Goal: Information Seeking & Learning: Learn about a topic

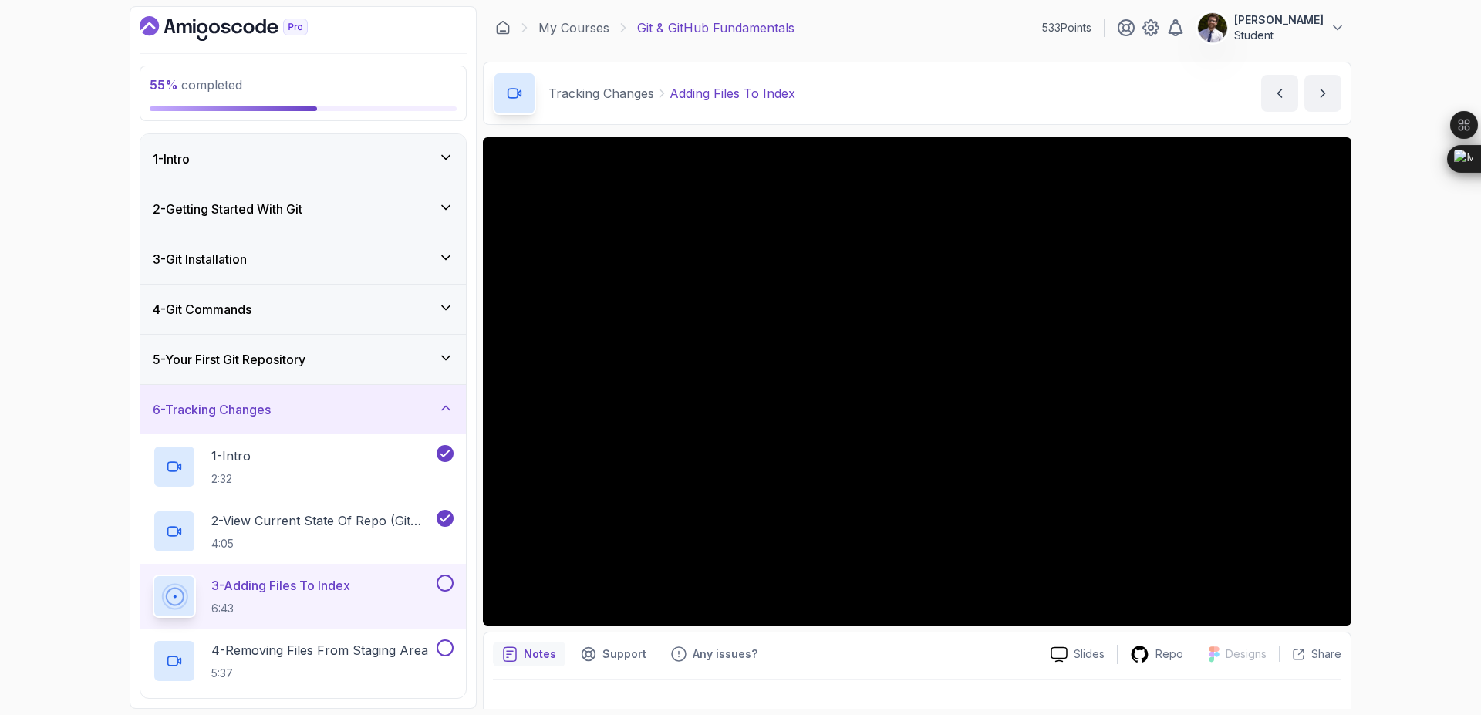
scroll to position [19, 0]
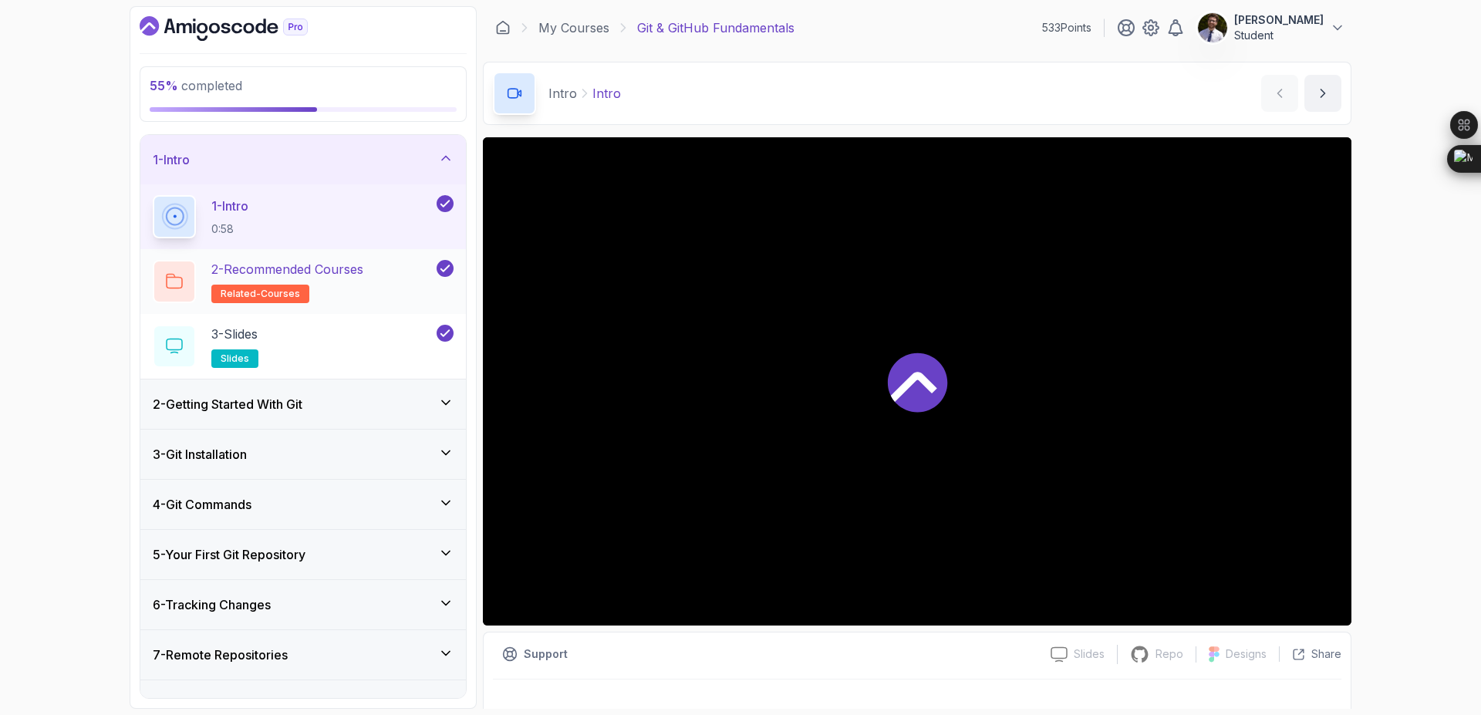
scroll to position [82, 0]
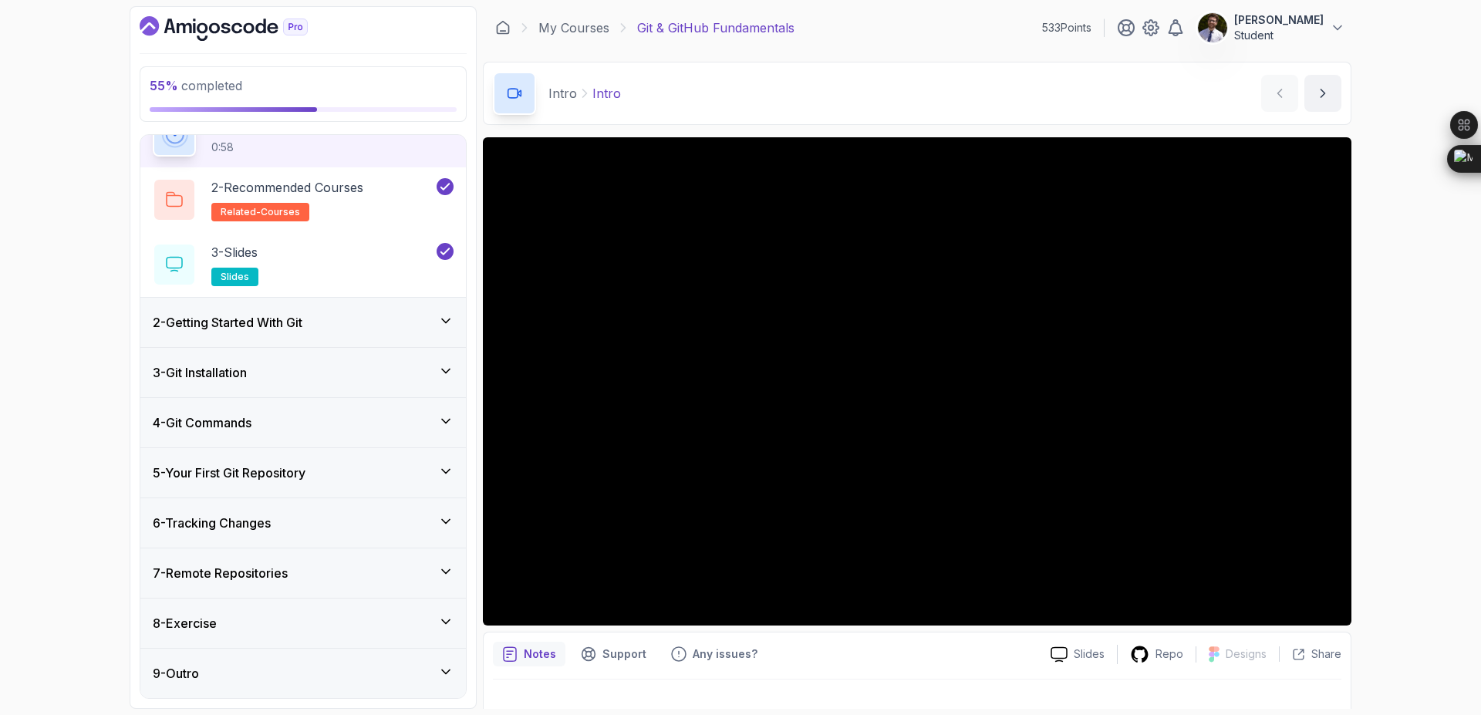
click at [439, 568] on icon at bounding box center [445, 571] width 15 height 15
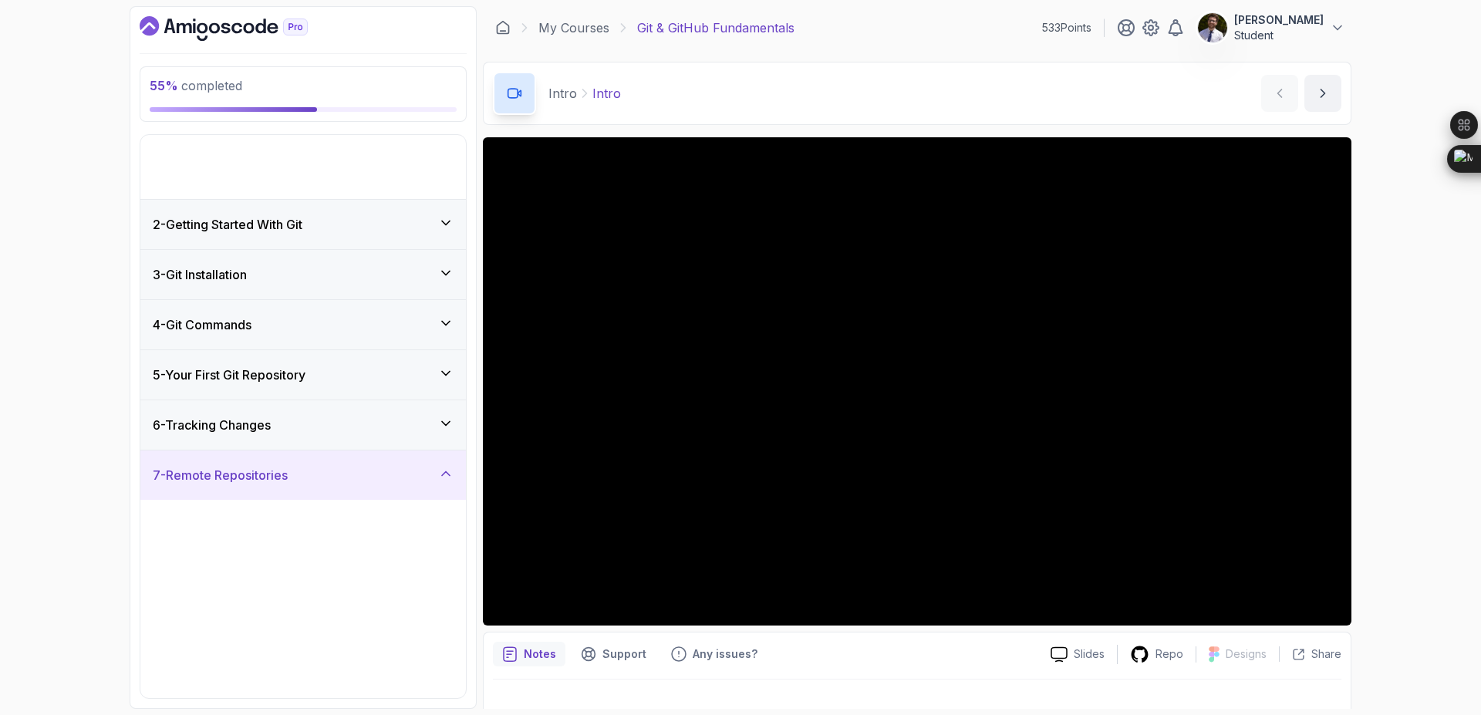
scroll to position [0, 0]
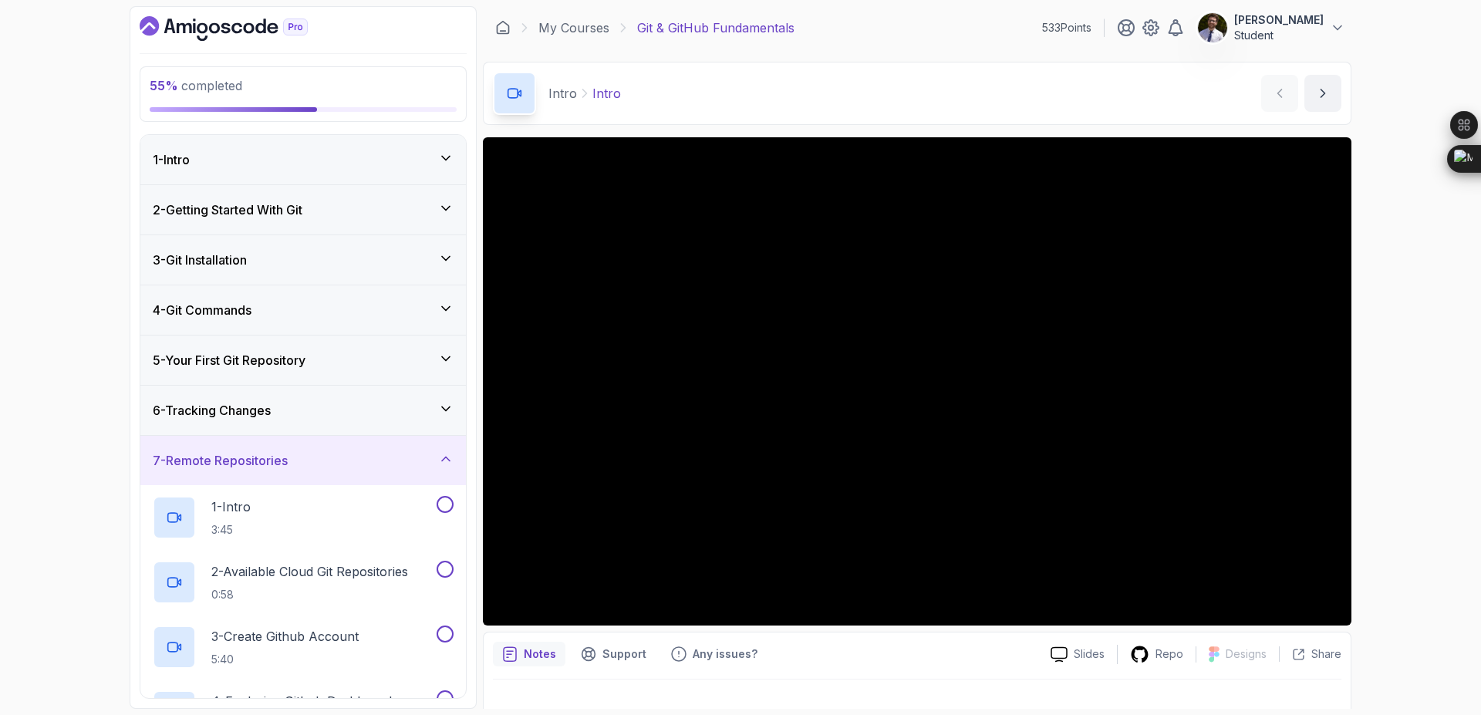
click at [440, 413] on icon at bounding box center [445, 408] width 15 height 15
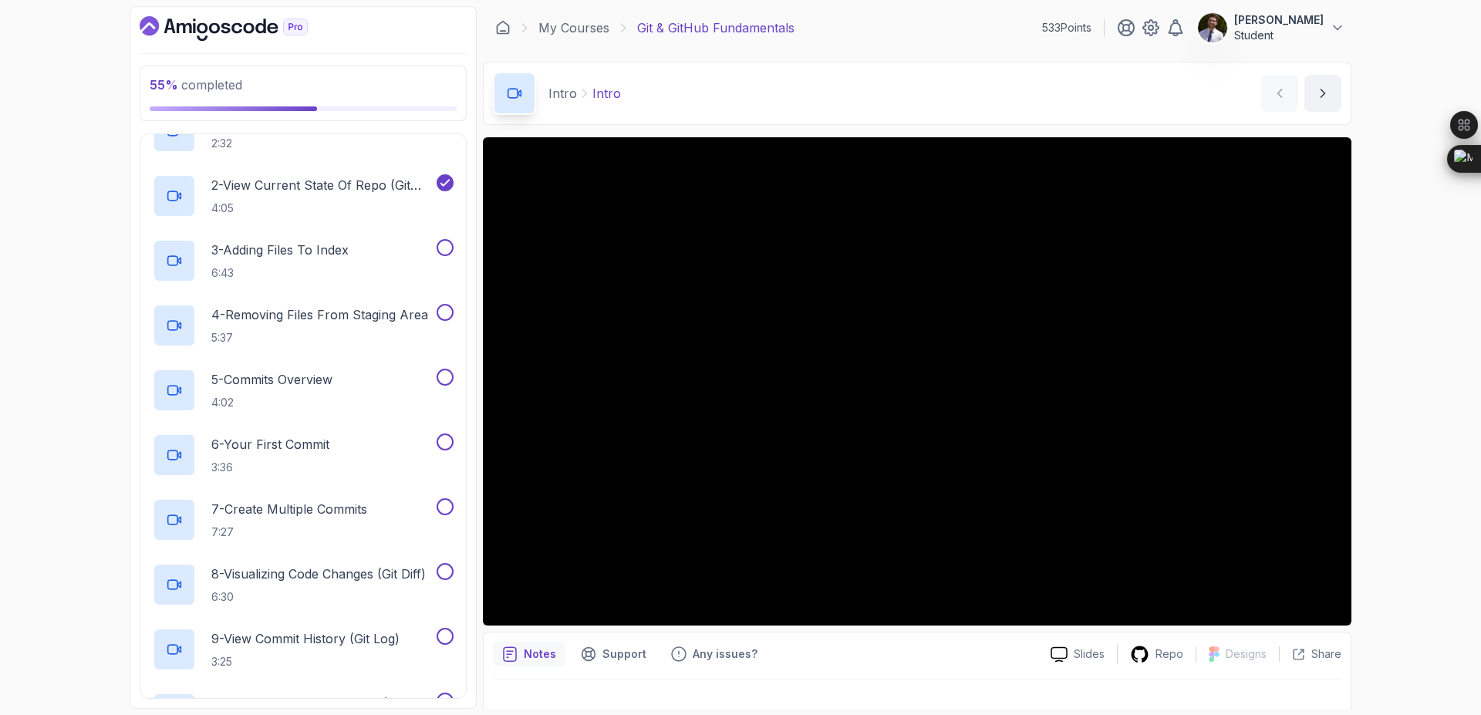
scroll to position [322, 0]
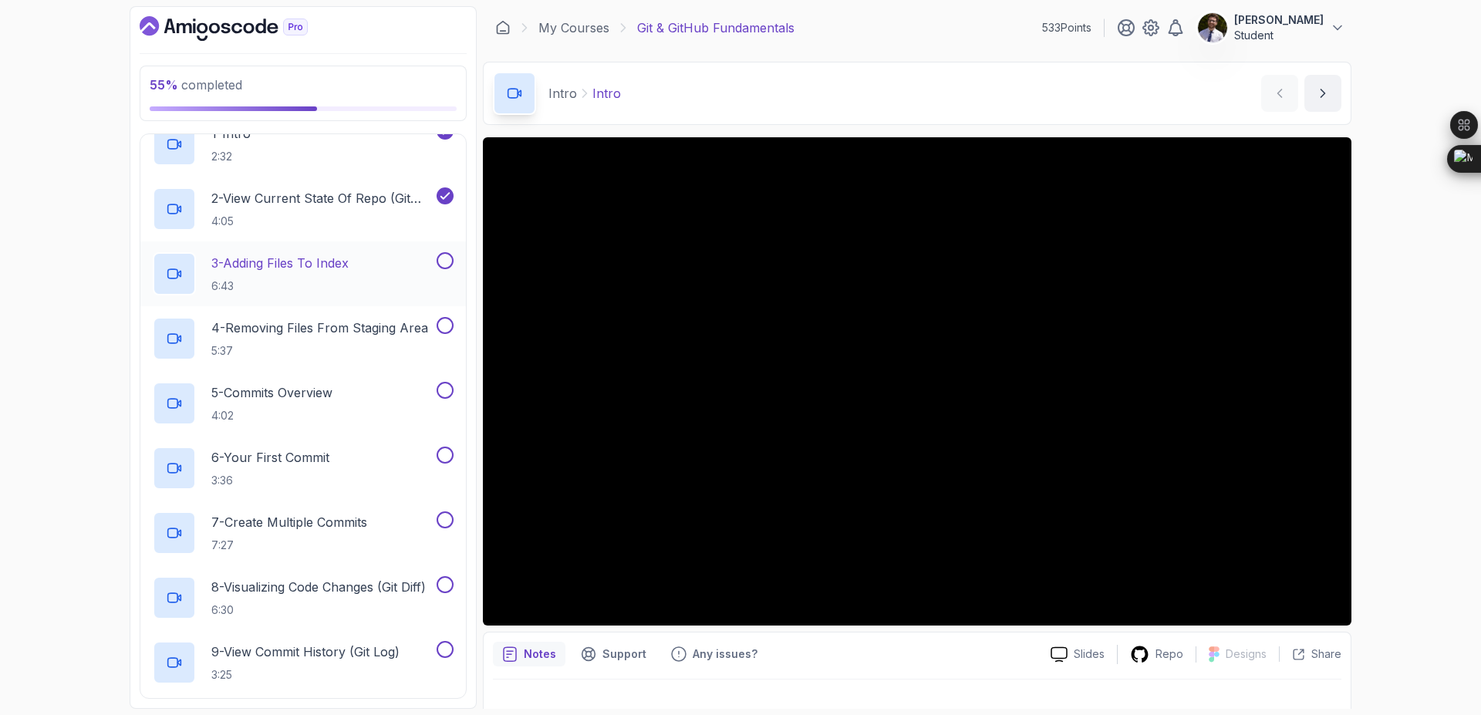
click at [322, 273] on h2 "3 - Adding Files To Index 6:43" at bounding box center [279, 274] width 137 height 40
click at [312, 265] on p "3 - Adding Files To Index" at bounding box center [279, 263] width 137 height 19
click at [214, 264] on p "3 - Adding Files To Index" at bounding box center [279, 263] width 137 height 19
click at [277, 270] on p "3 - Adding Files To Index" at bounding box center [279, 263] width 137 height 19
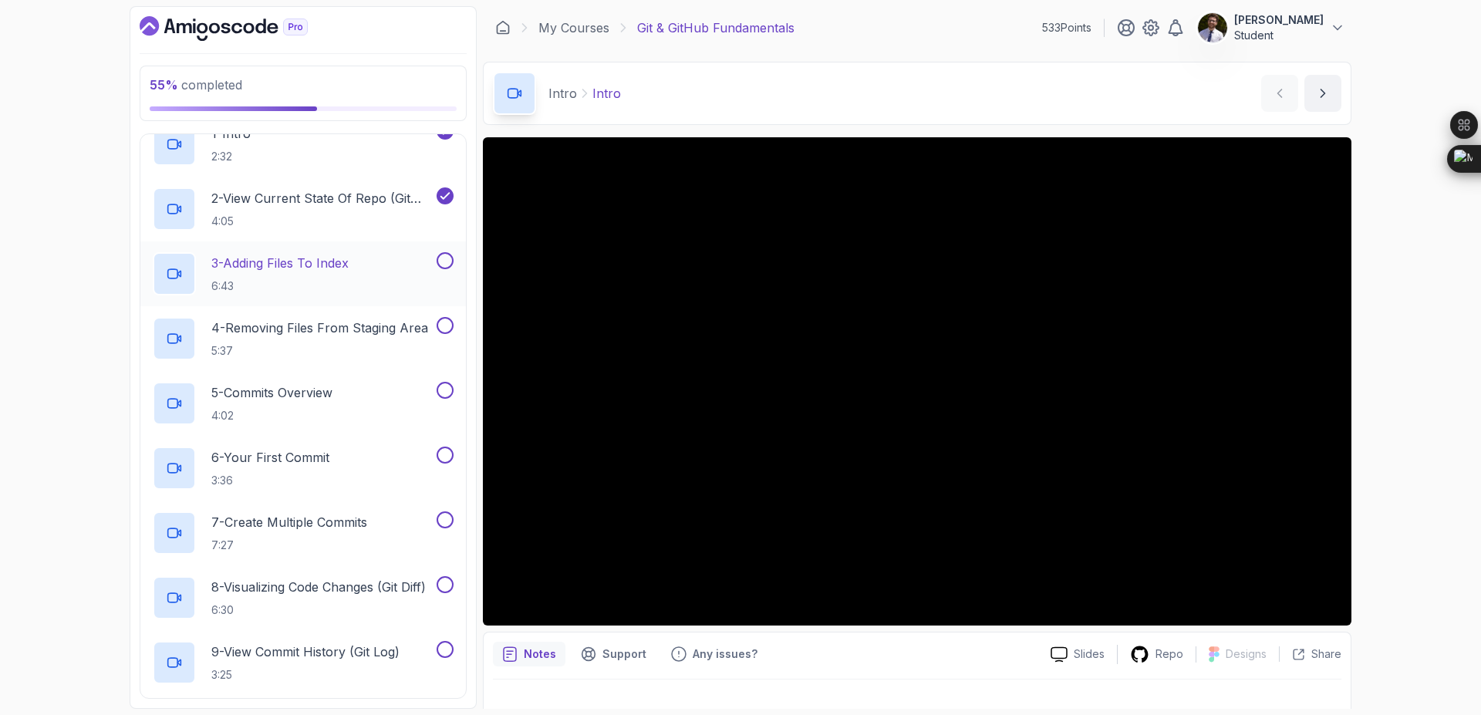
click at [277, 270] on p "3 - Adding Files To Index" at bounding box center [279, 263] width 137 height 19
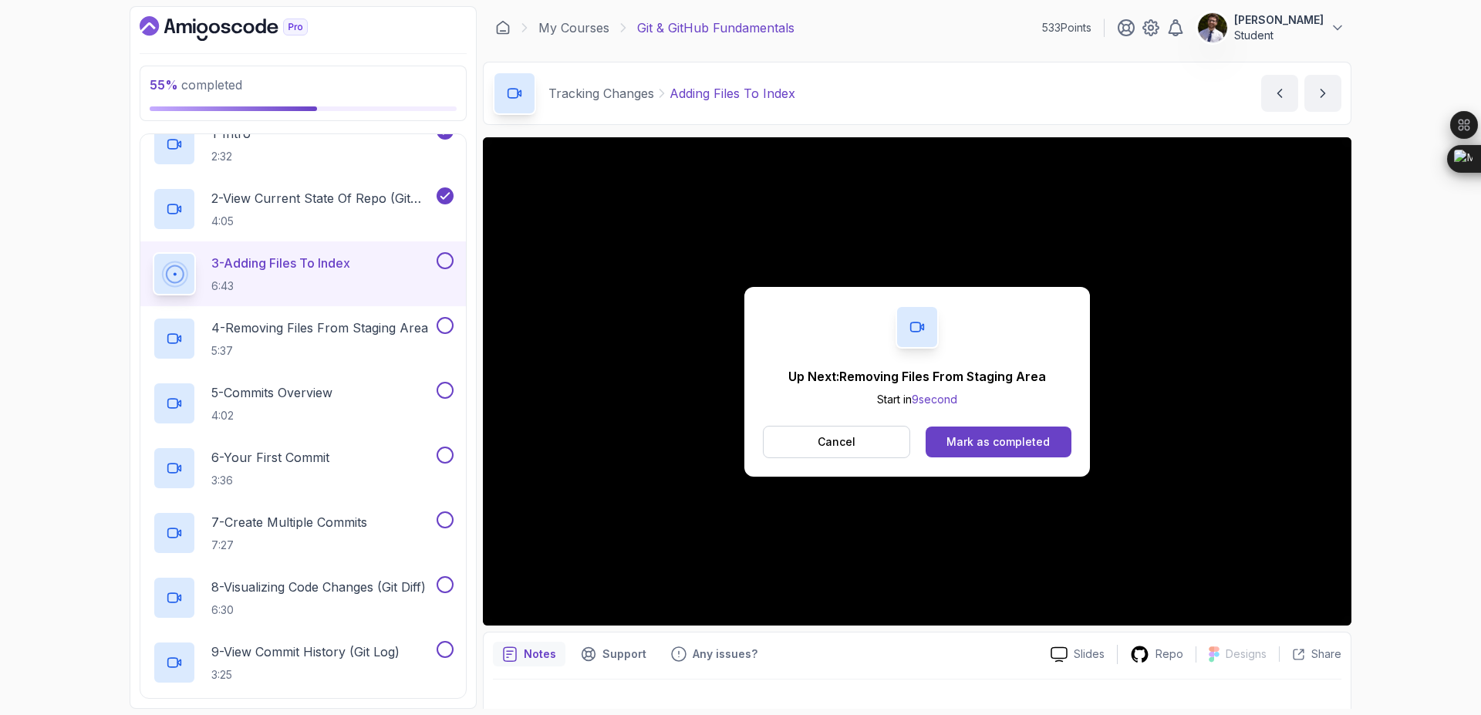
click at [446, 262] on button at bounding box center [444, 260] width 17 height 17
click at [370, 330] on p "4 - Removing Files From Staging Area" at bounding box center [319, 327] width 217 height 19
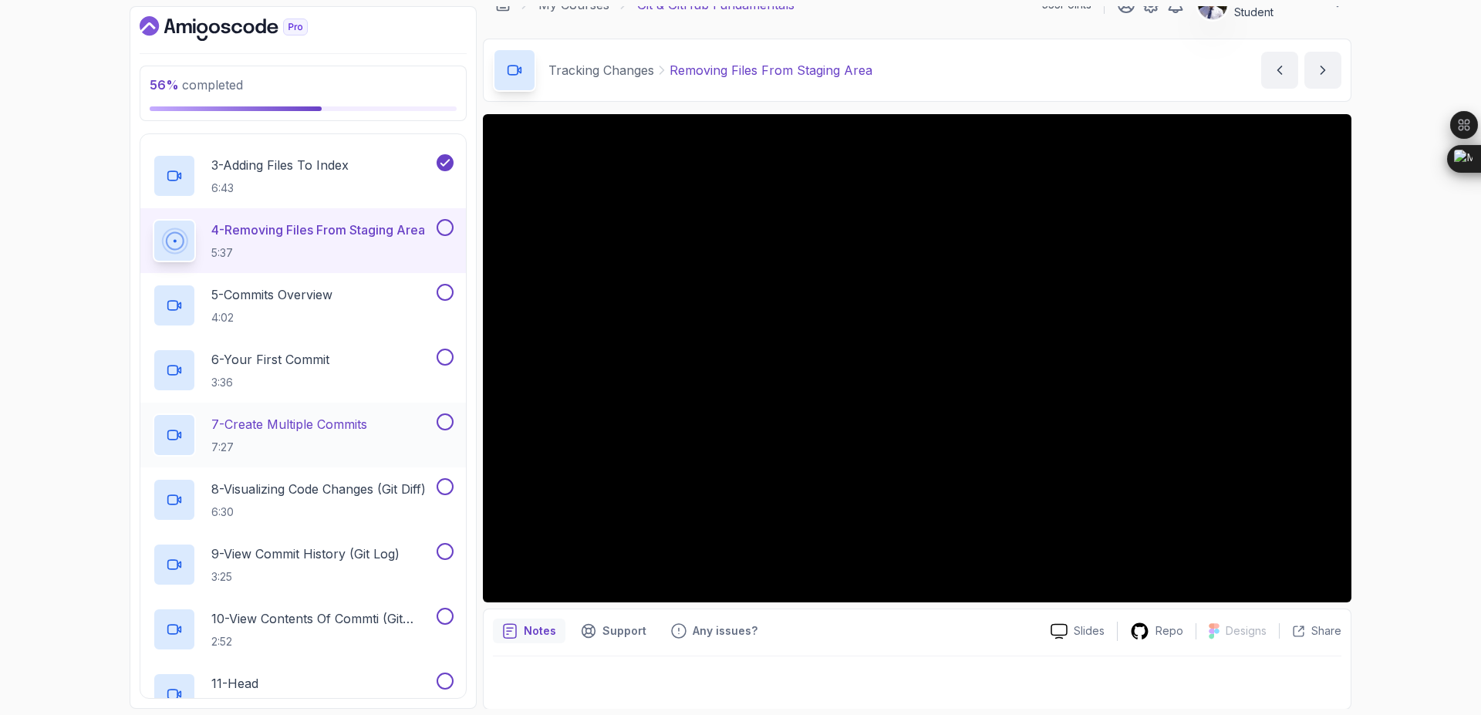
scroll to position [422, 0]
click at [445, 224] on button at bounding box center [444, 225] width 17 height 17
click at [343, 307] on div "5 - Commits Overview 4:02" at bounding box center [293, 303] width 281 height 43
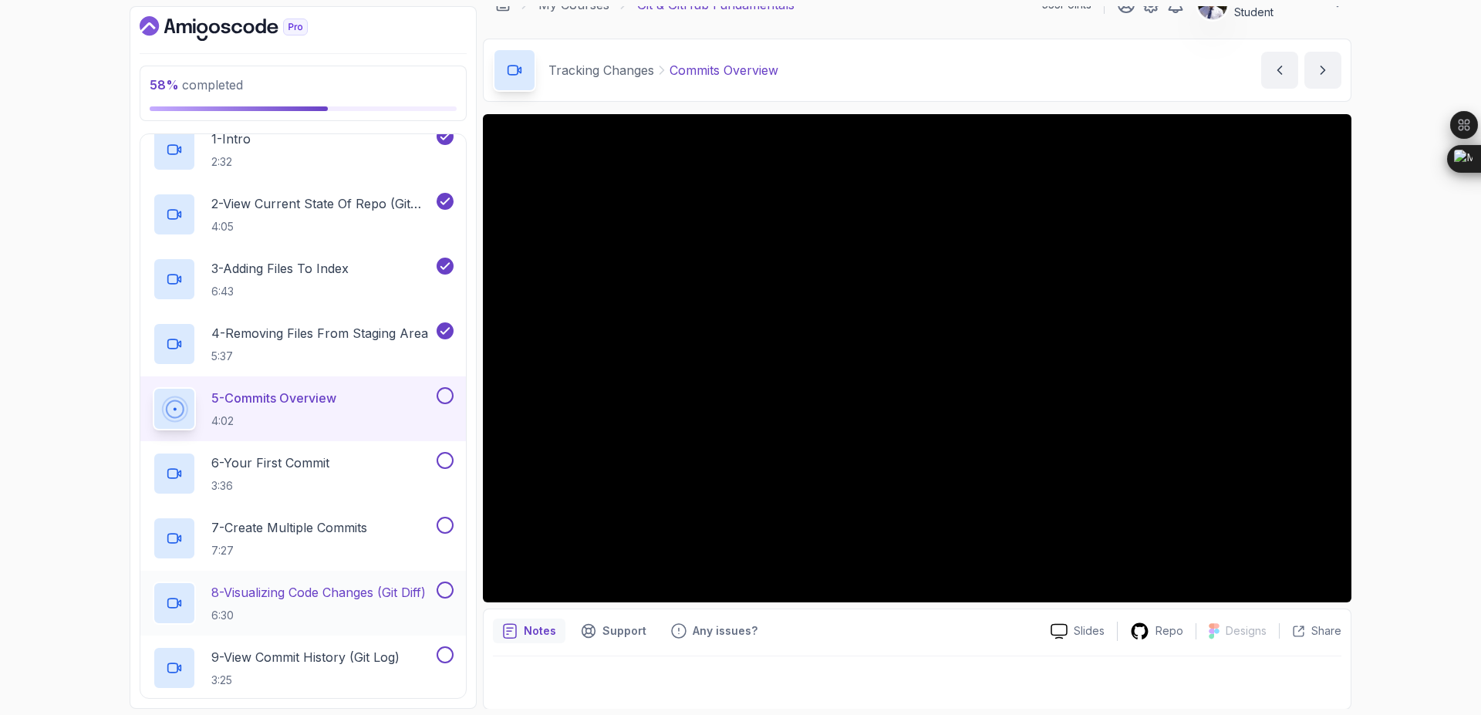
scroll to position [353, 0]
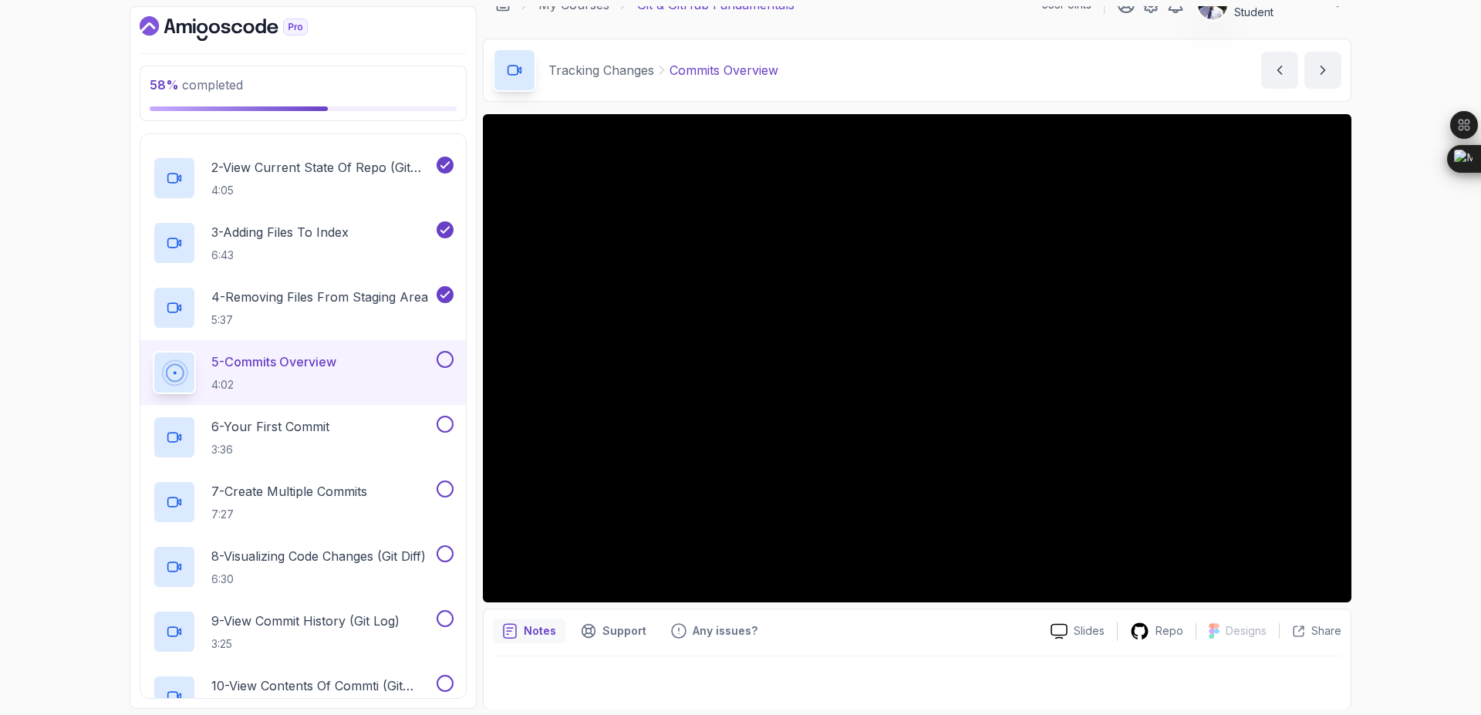
click at [440, 359] on button at bounding box center [444, 359] width 17 height 17
click at [279, 434] on p "6 - Your First Commit" at bounding box center [270, 426] width 118 height 19
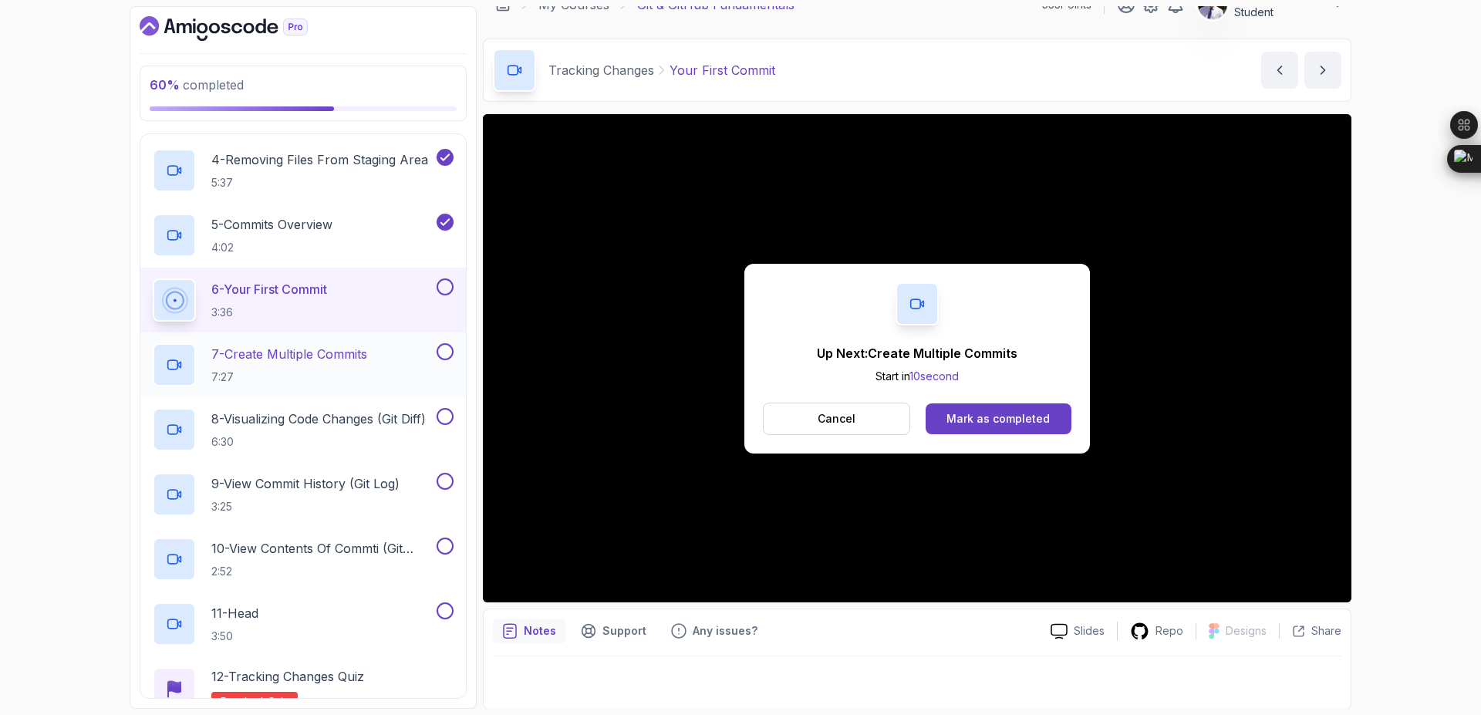
scroll to position [475, 0]
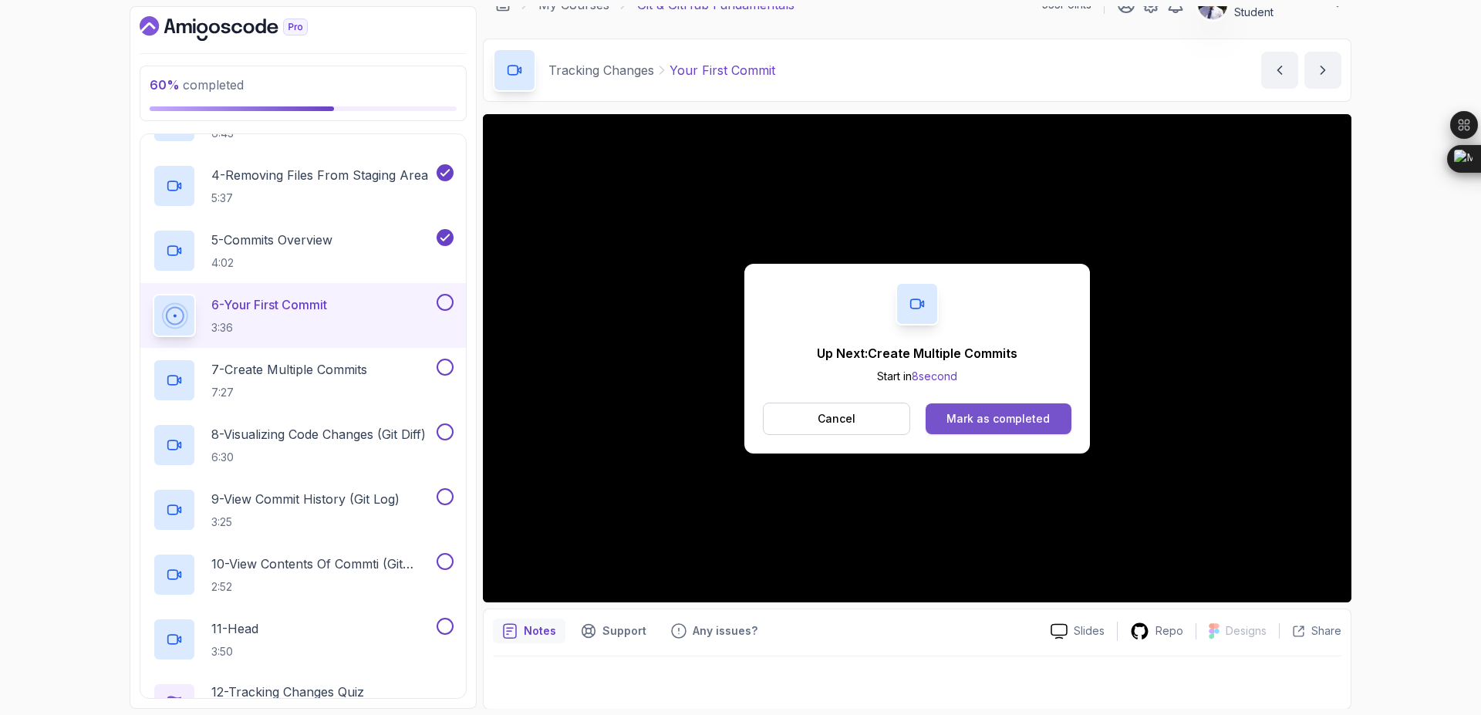
click at [956, 418] on div "Mark as completed" at bounding box center [997, 418] width 103 height 15
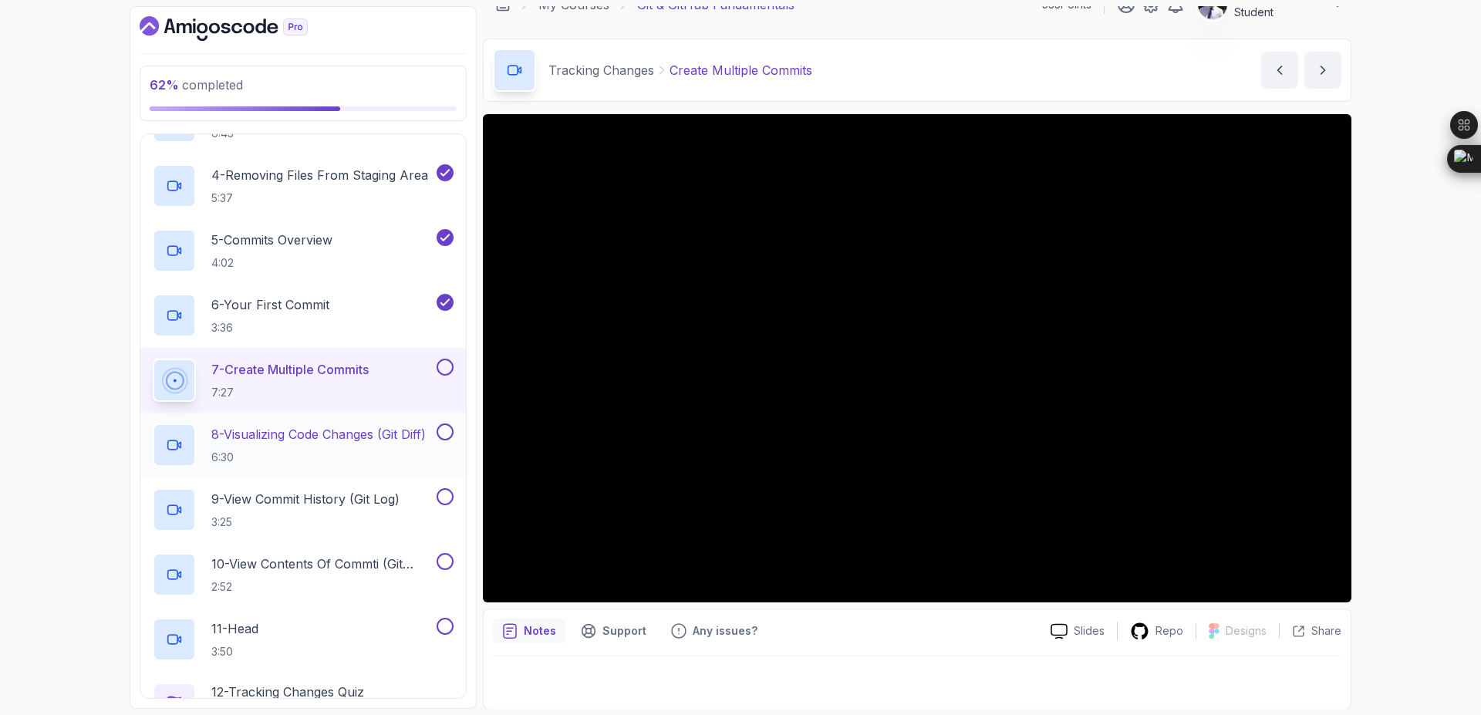
click at [320, 453] on p "6:30" at bounding box center [318, 457] width 214 height 15
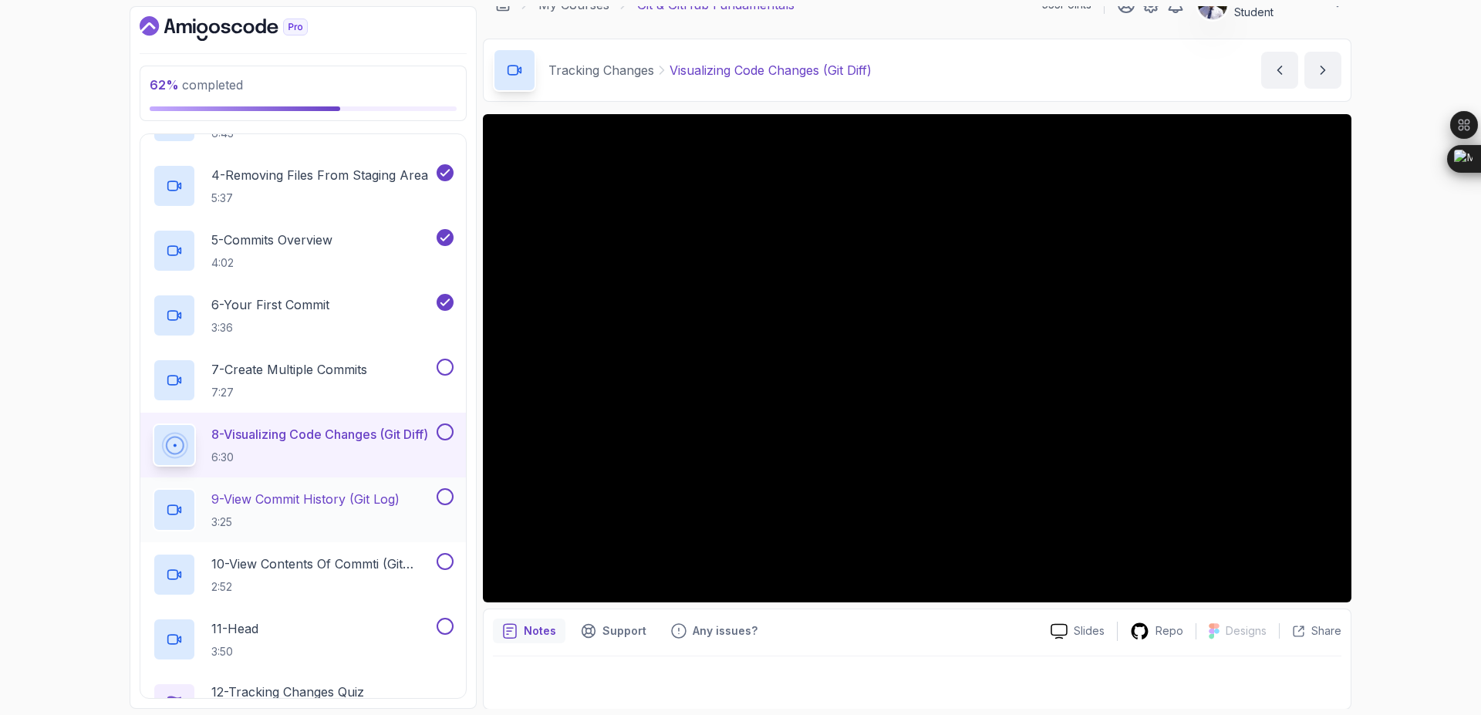
click at [277, 497] on p "9 - View Commit History (Git Log)" at bounding box center [305, 499] width 188 height 19
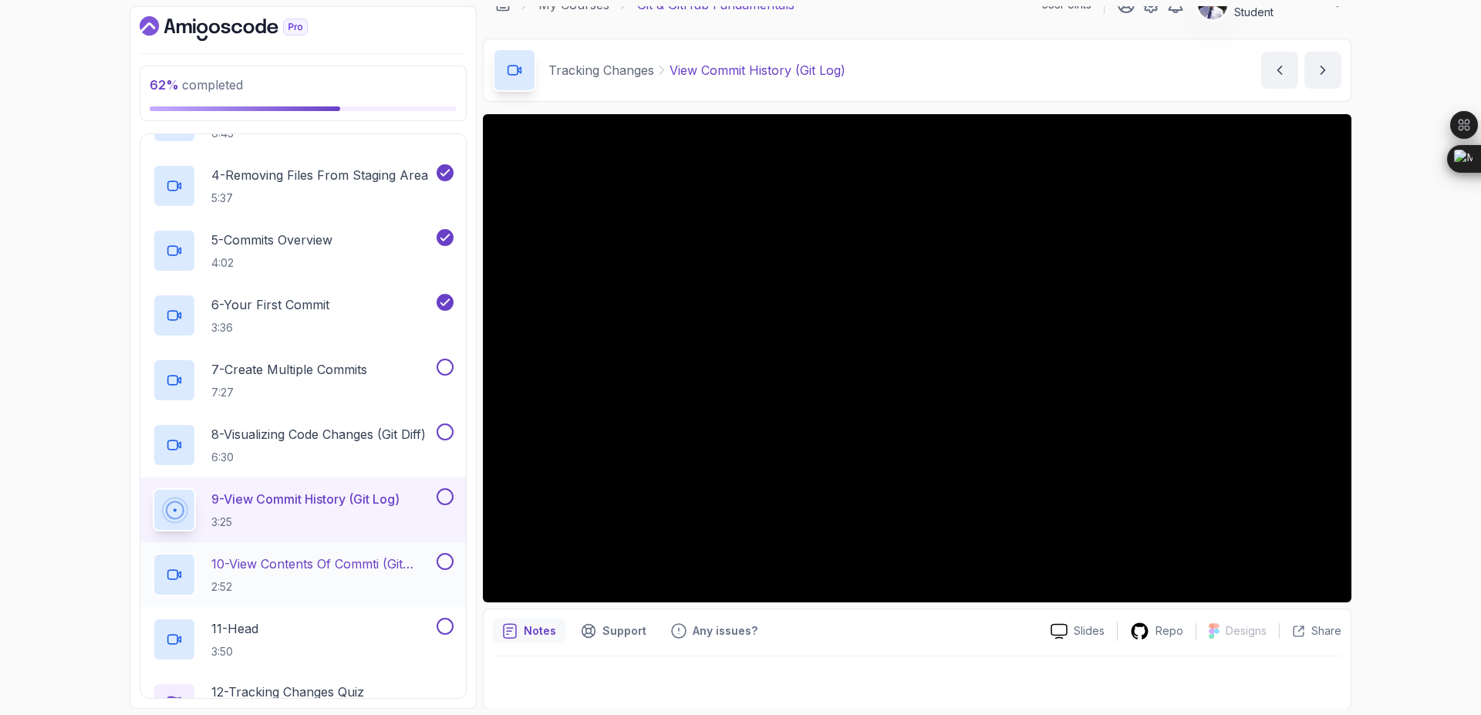
click at [294, 571] on p "10 - View Contents Of Commti (Git Show)" at bounding box center [322, 563] width 222 height 19
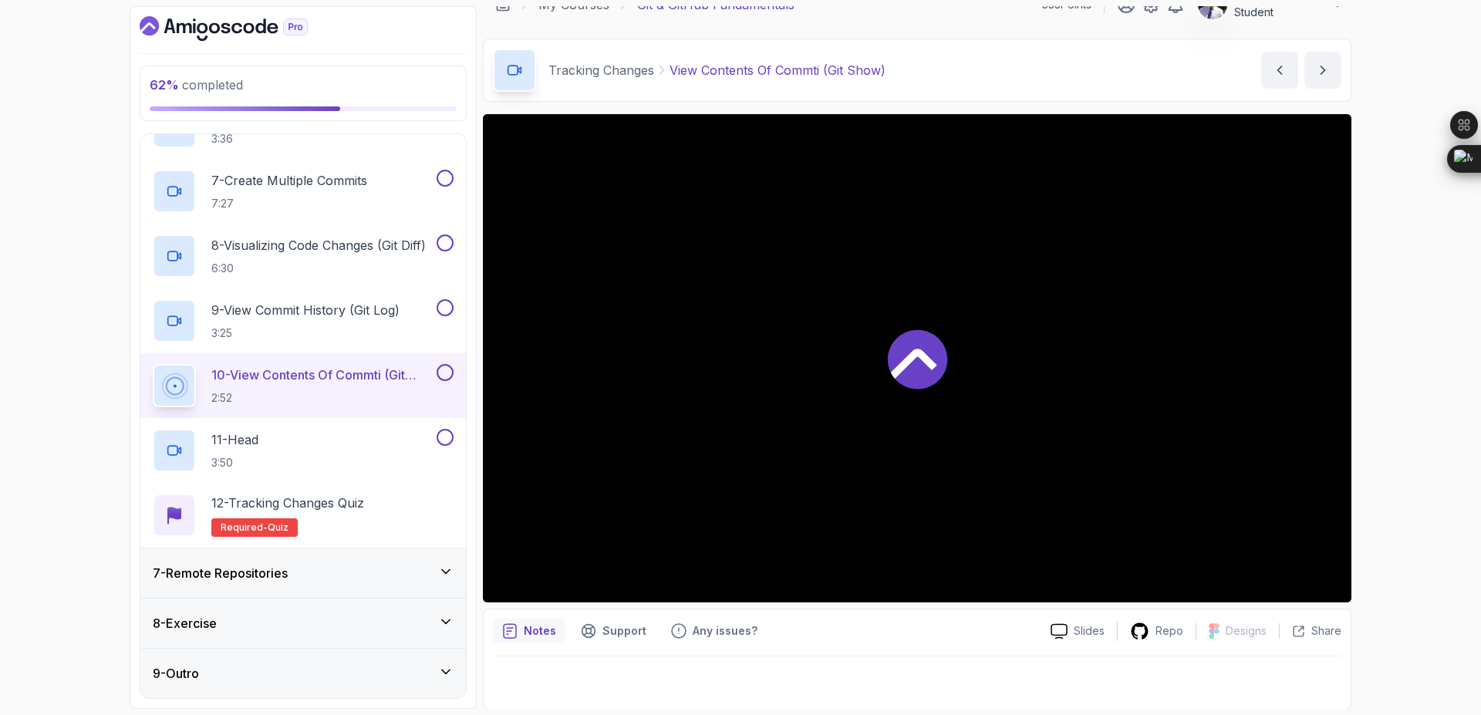
scroll to position [654, 0]
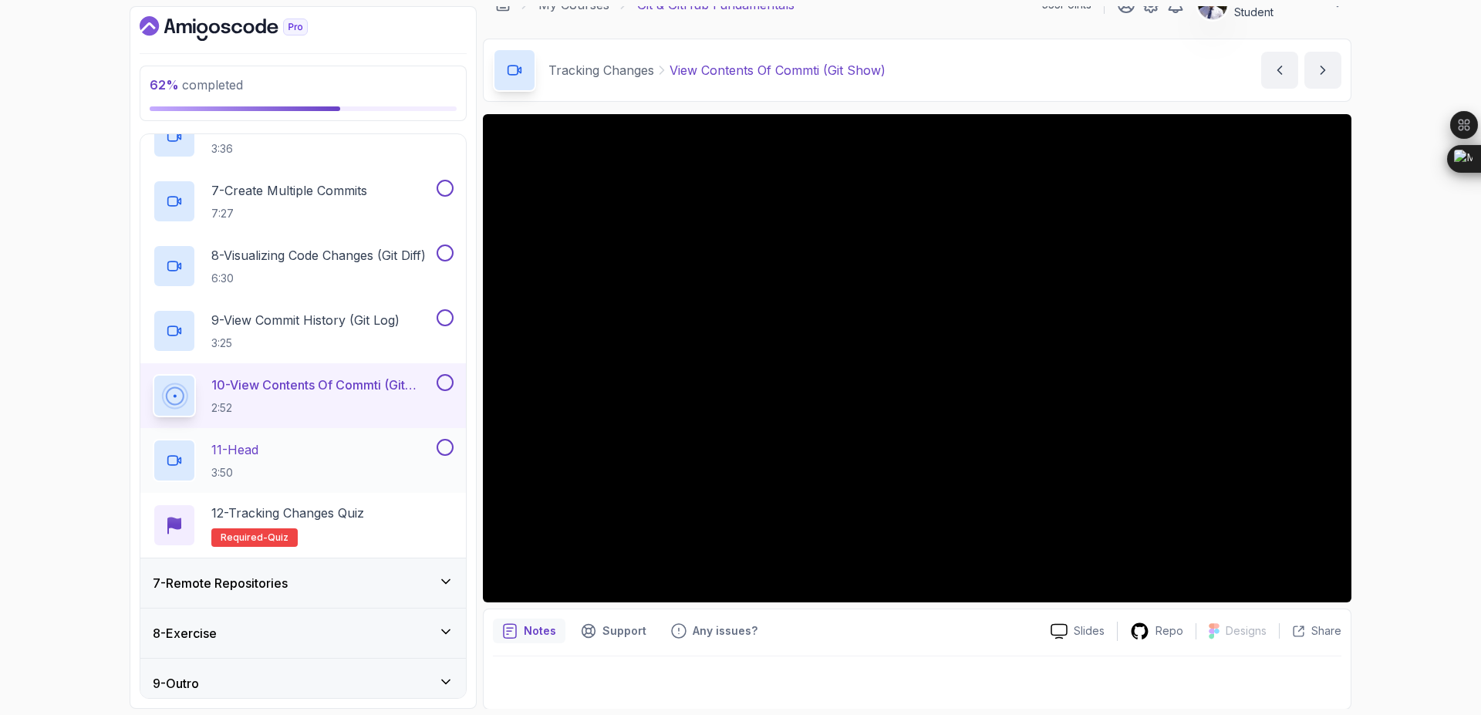
click at [277, 450] on div "11 - Head 3:50" at bounding box center [293, 460] width 281 height 43
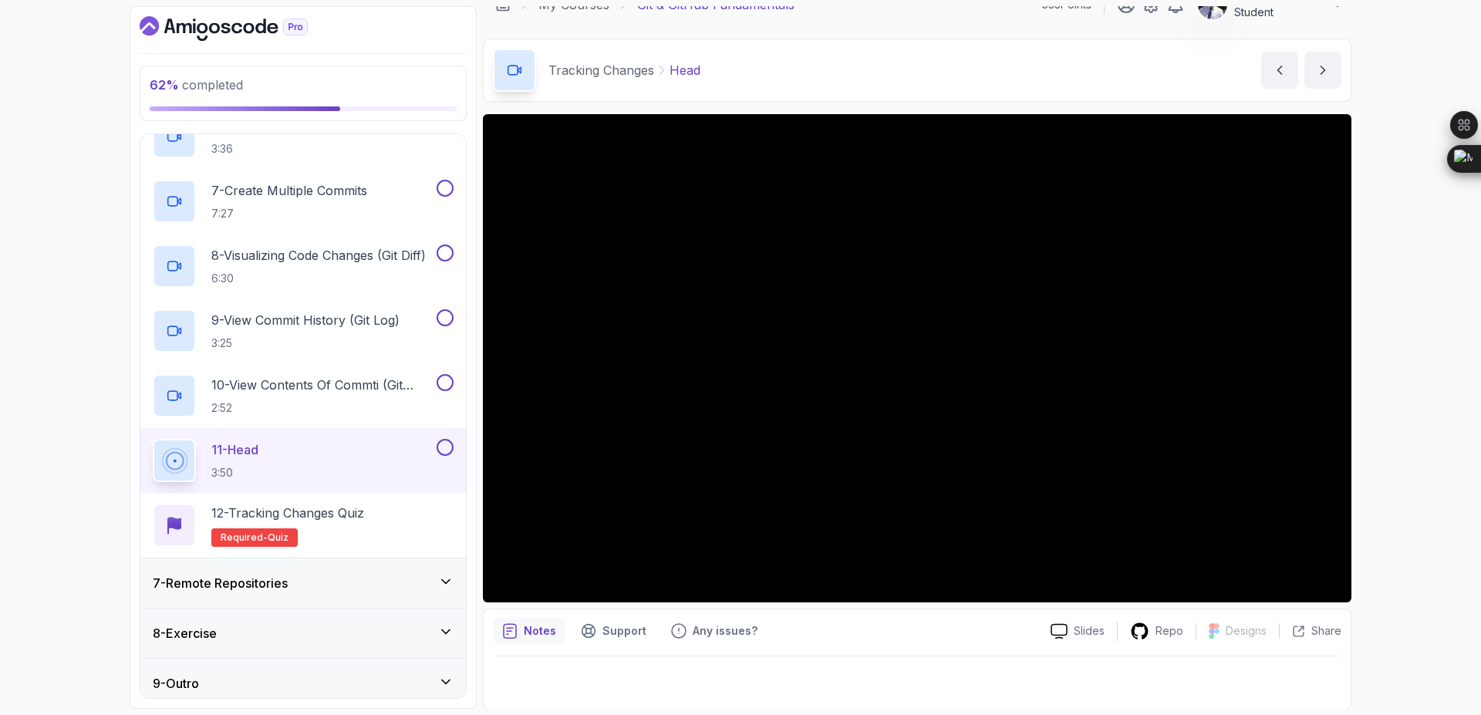
click at [401, 585] on div "7 - Remote Repositories" at bounding box center [303, 583] width 301 height 19
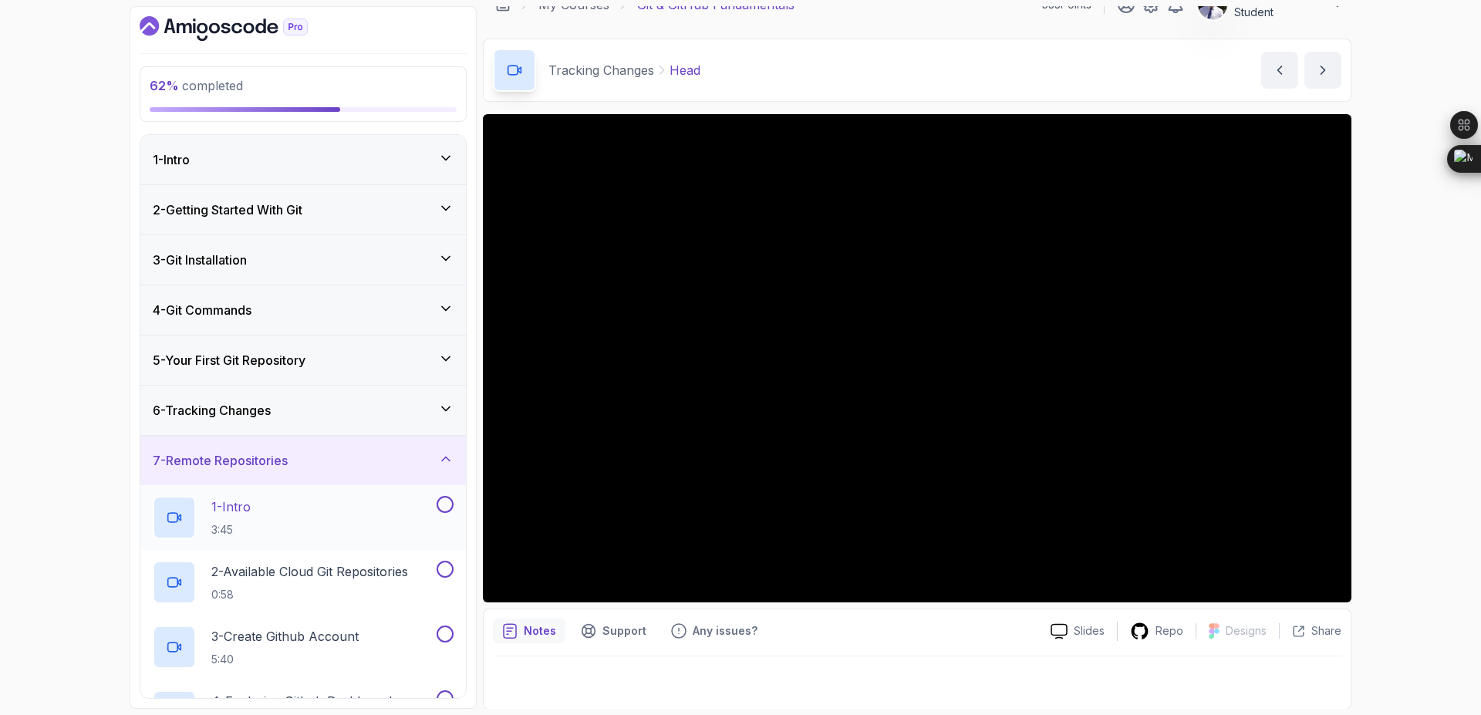
click at [241, 513] on p "1 - Intro" at bounding box center [230, 506] width 39 height 19
click at [320, 566] on p "2 - Available Cloud Git Repositories" at bounding box center [309, 571] width 197 height 19
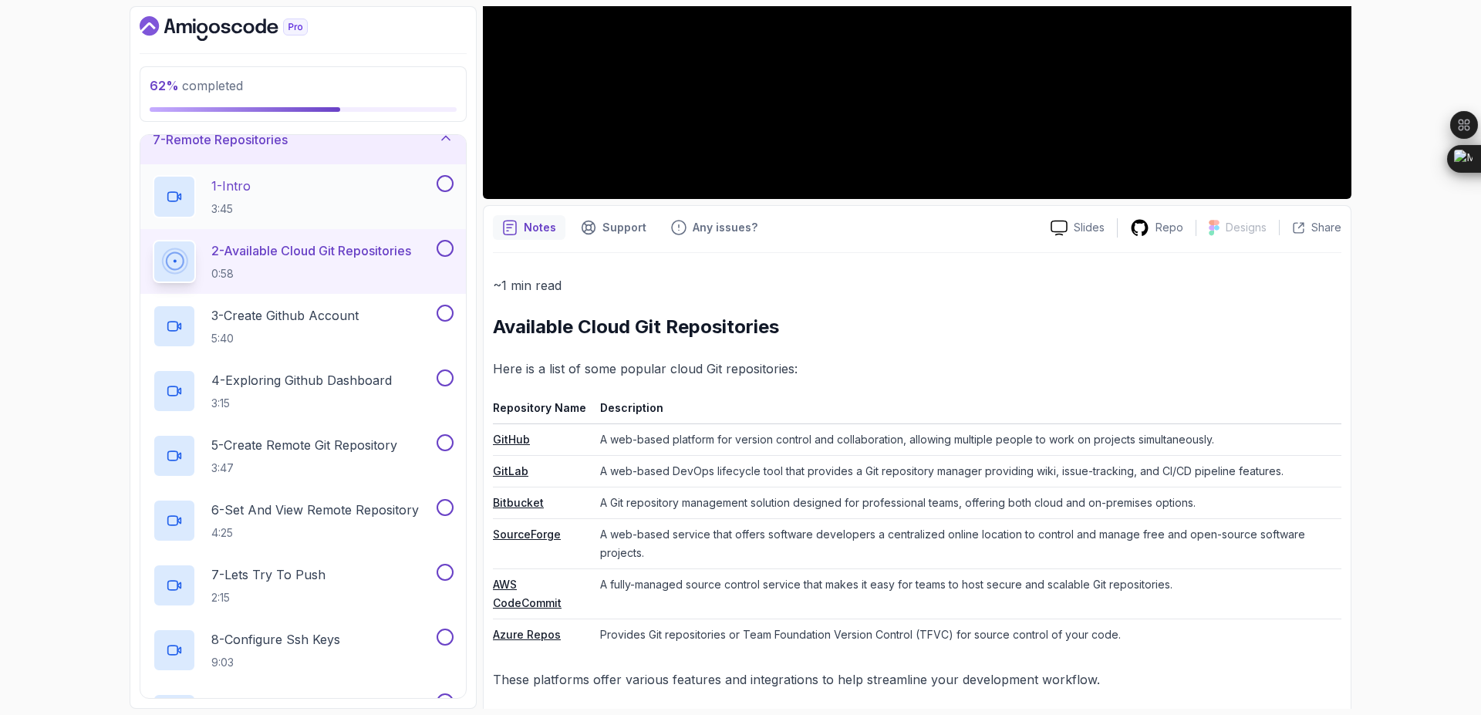
scroll to position [318, 0]
click at [308, 385] on p "4 - Exploring Github Dashboard" at bounding box center [301, 383] width 180 height 19
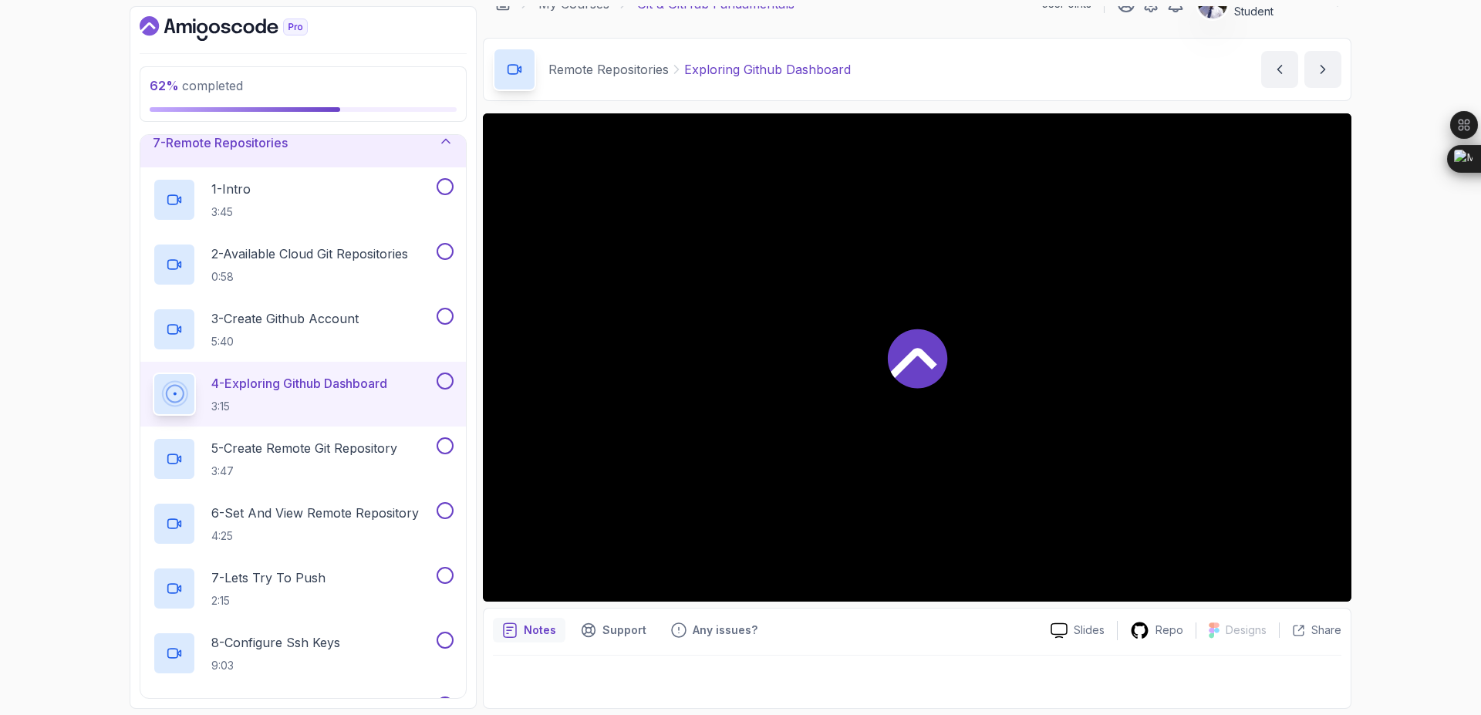
scroll to position [535, 0]
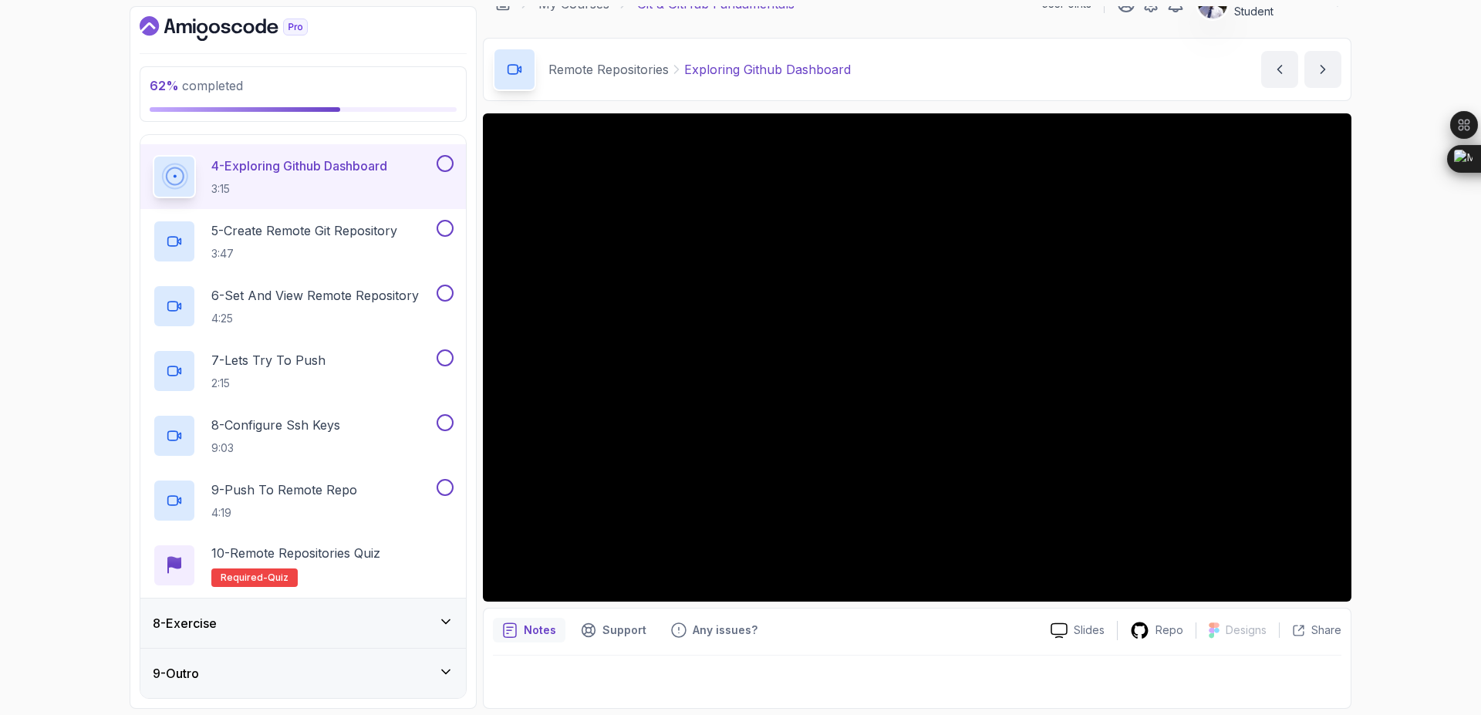
click at [153, 155] on button "4 - Exploring Github Dashboard 3:15" at bounding box center [303, 176] width 301 height 43
click at [353, 240] on h2 "5 - Create Remote Git Repository 3:47" at bounding box center [304, 241] width 186 height 40
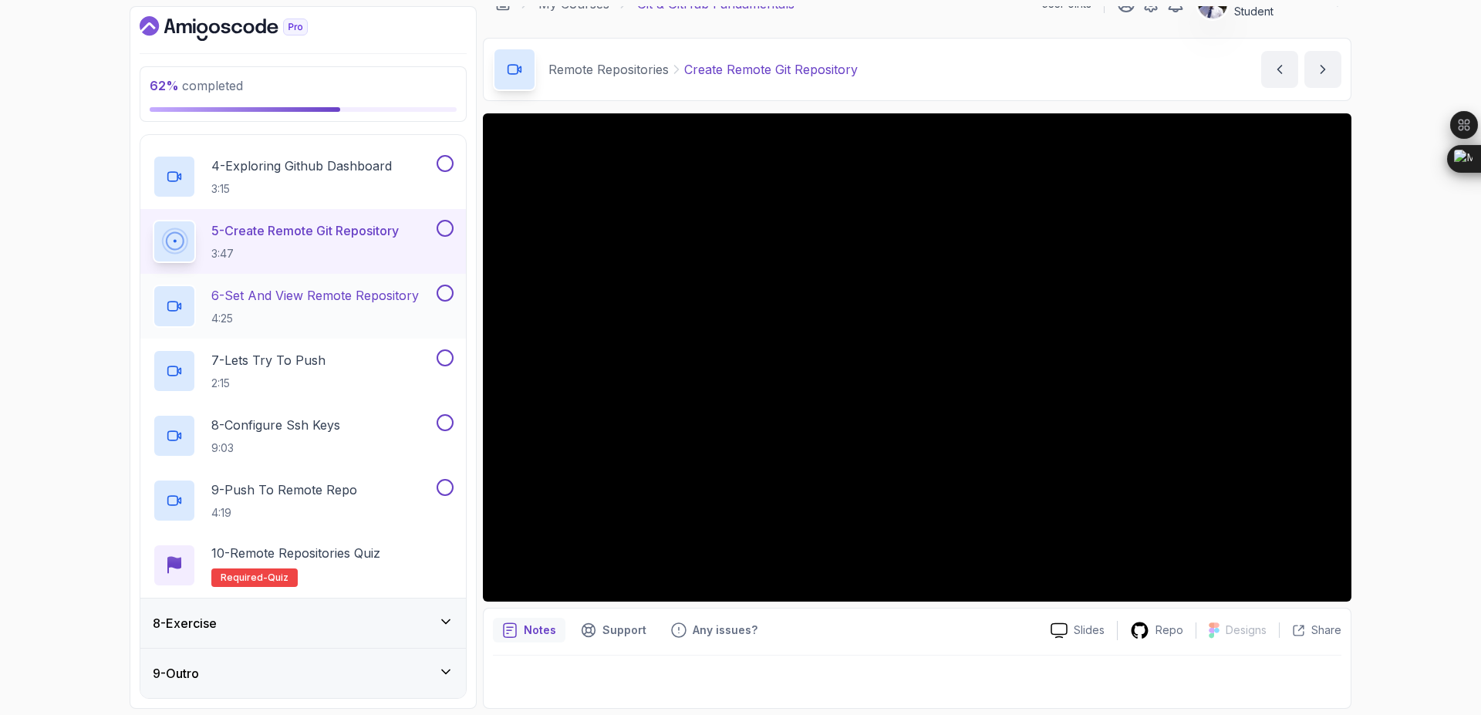
click at [314, 295] on p "6 - Set And View Remote Repository" at bounding box center [314, 295] width 207 height 19
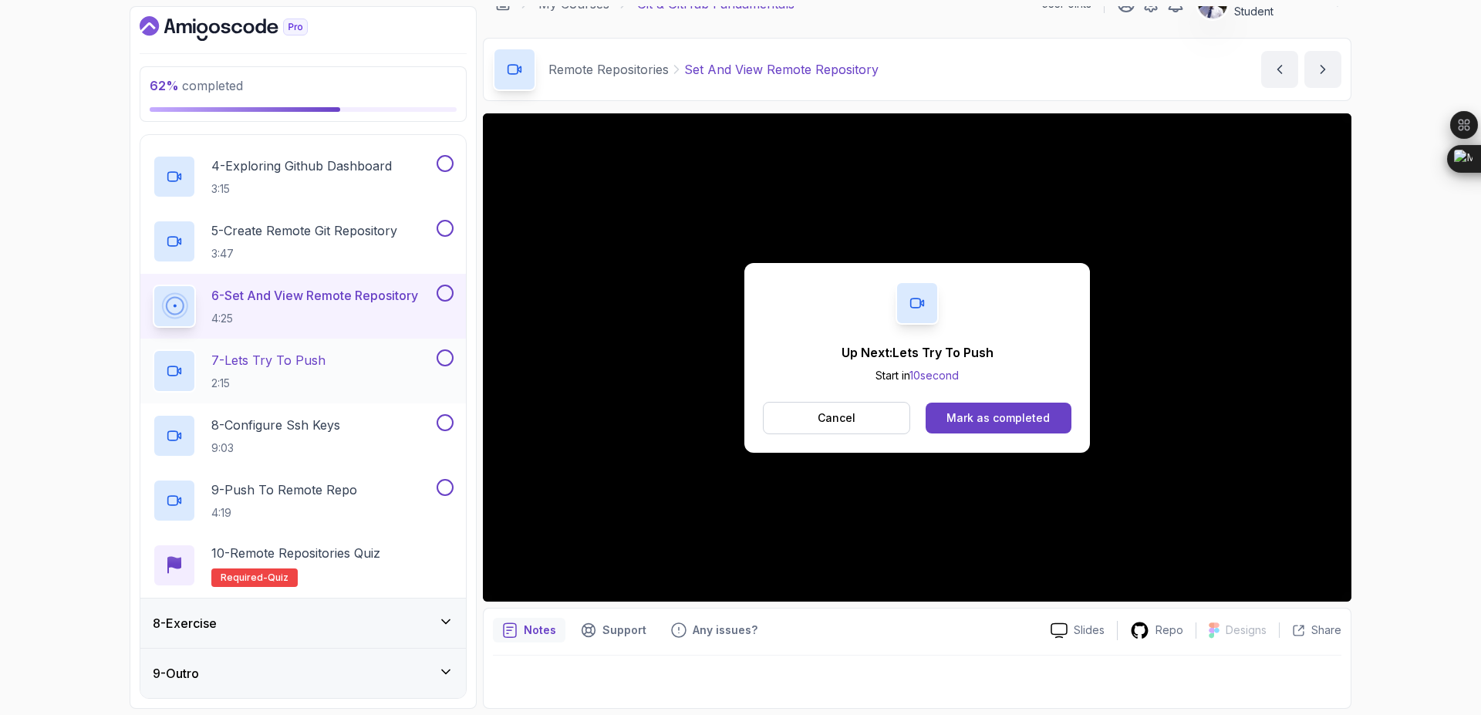
click at [251, 365] on p "7 - Lets Try To Push" at bounding box center [268, 360] width 114 height 19
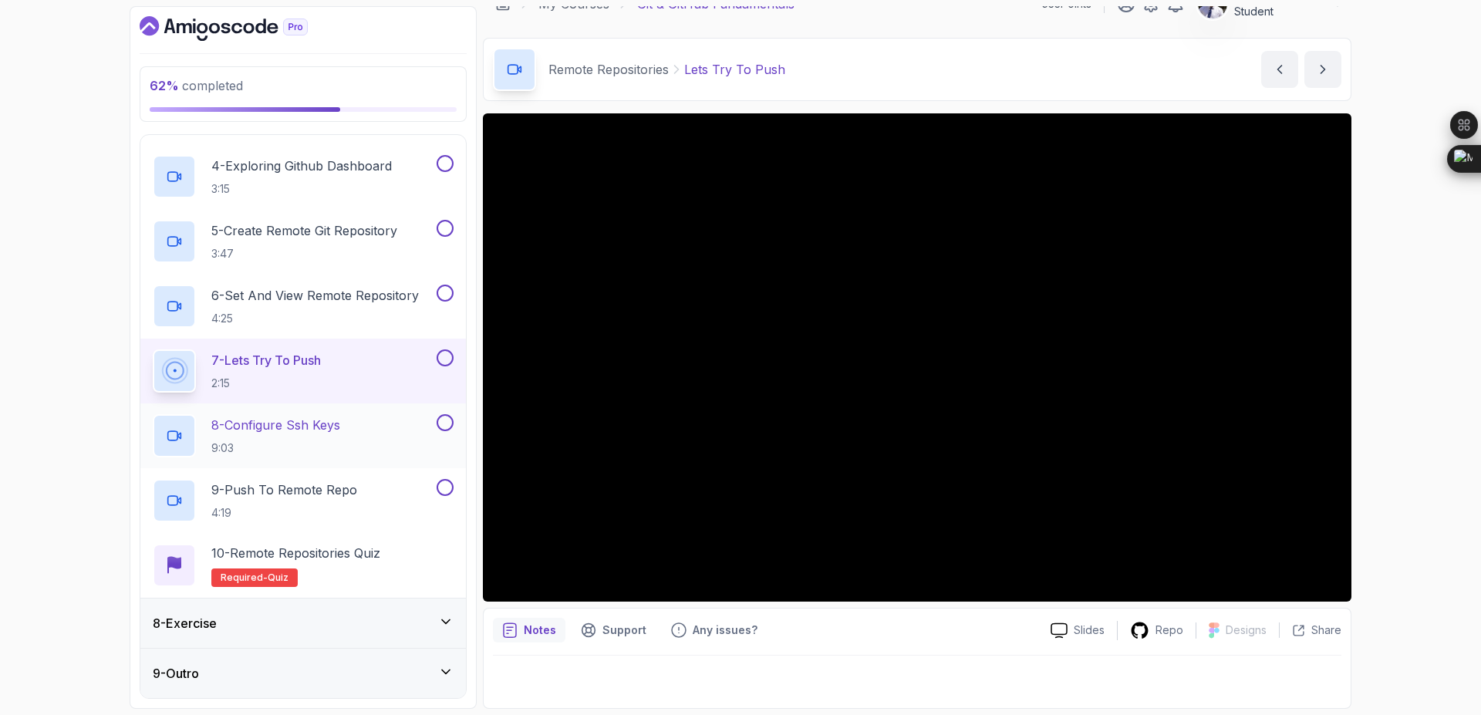
click at [365, 409] on div "8 - Configure Ssh Keys 9:03" at bounding box center [302, 435] width 325 height 65
click at [312, 426] on p "8 - Configure Ssh Keys" at bounding box center [275, 425] width 129 height 19
